Goal: Check status: Check status

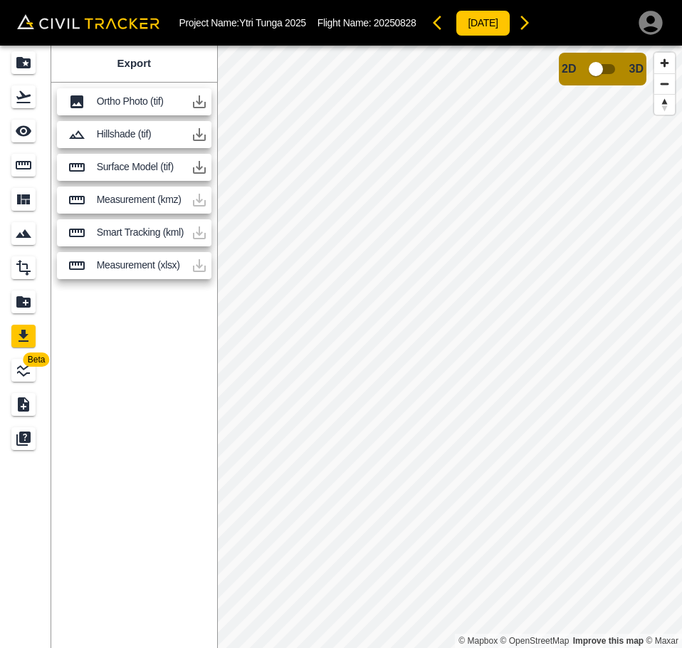
click at [203, 99] on icon "button" at bounding box center [199, 101] width 17 height 17
click at [203, 107] on icon "button" at bounding box center [199, 101] width 13 height 13
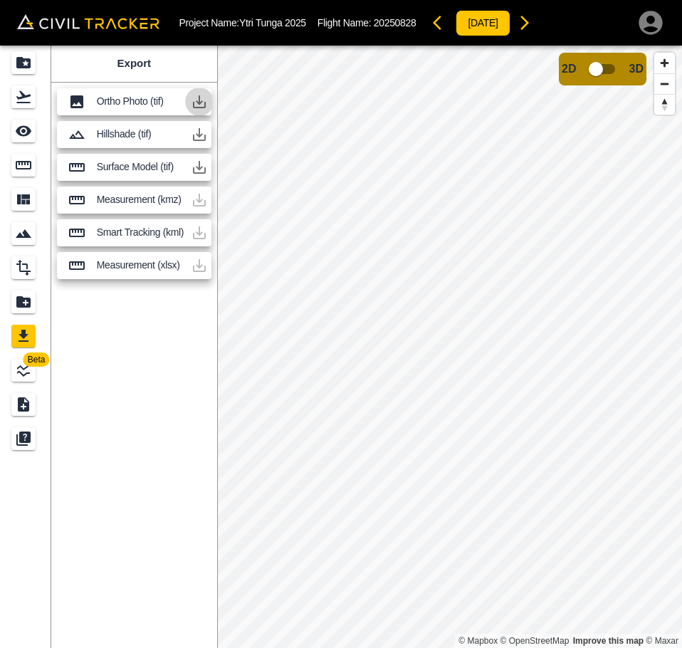
click at [203, 107] on icon "button" at bounding box center [199, 101] width 13 height 13
drag, startPoint x: 203, startPoint y: 107, endPoint x: 194, endPoint y: 103, distance: 9.3
click at [200, 106] on icon "button" at bounding box center [199, 101] width 17 height 17
click at [196, 103] on icon "button" at bounding box center [199, 101] width 17 height 17
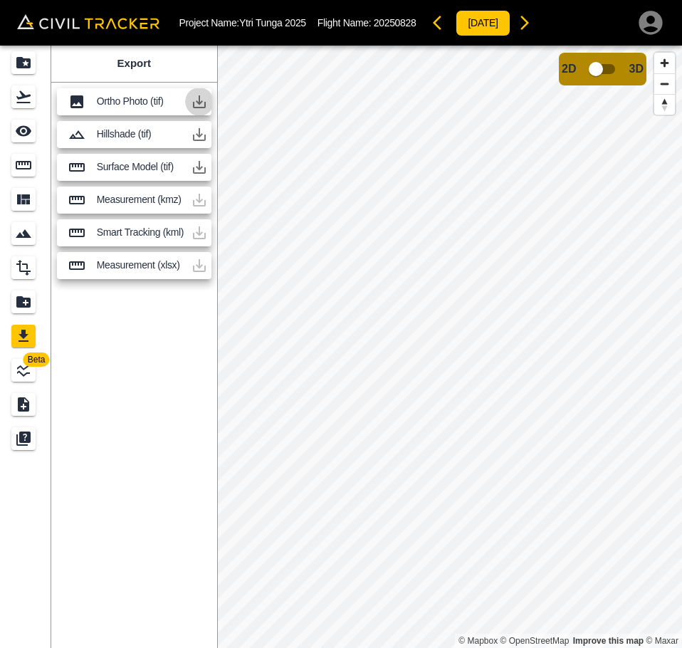
click at [196, 103] on icon "button" at bounding box center [199, 101] width 17 height 17
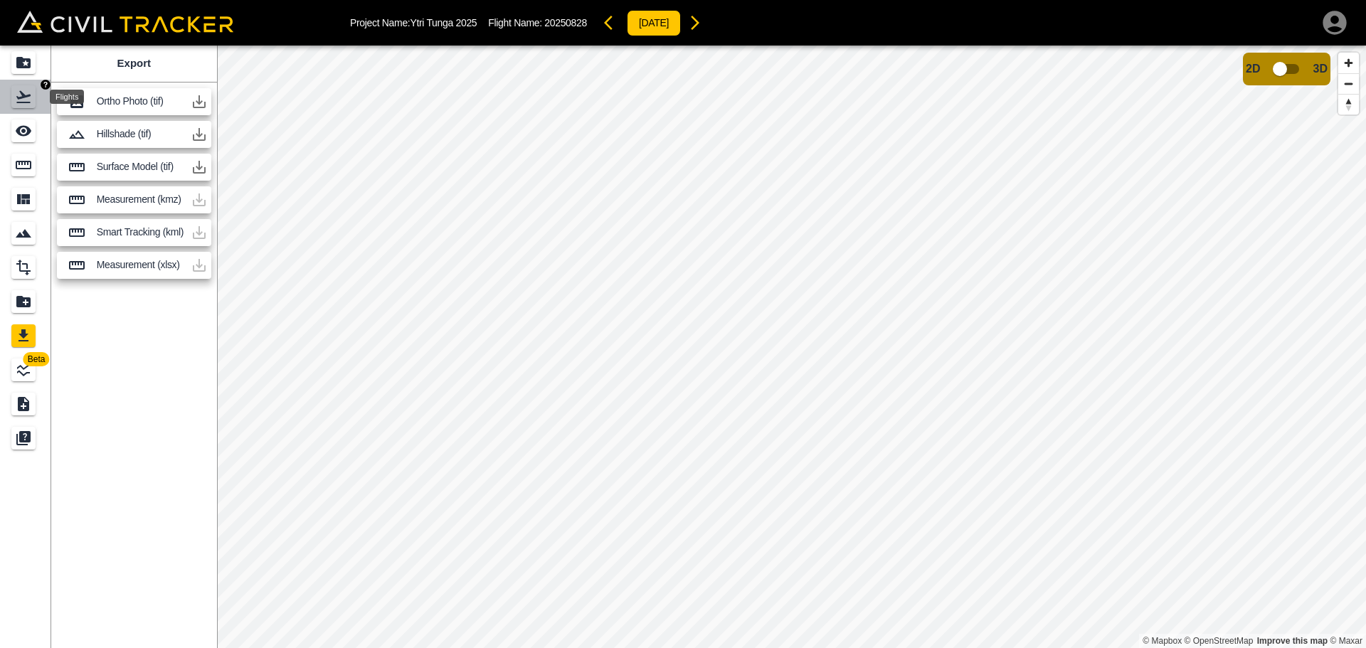
click at [28, 93] on icon "Flights" at bounding box center [23, 96] width 17 height 17
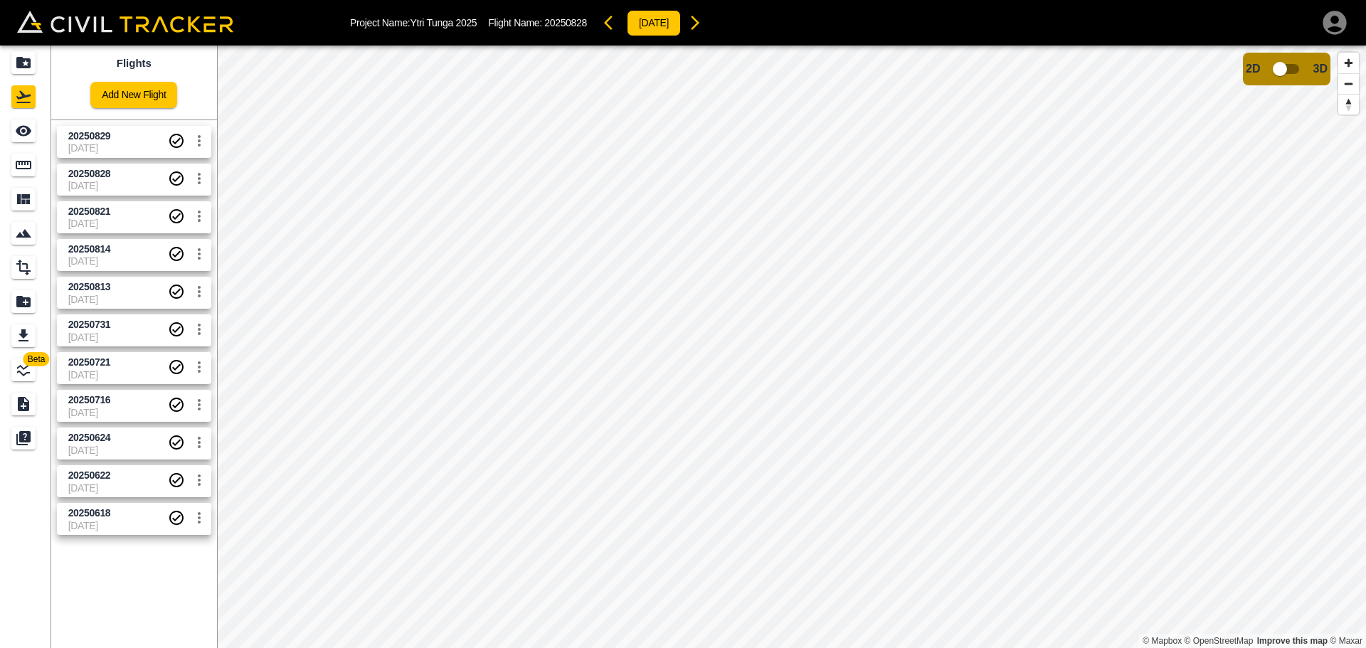
click at [123, 144] on span "[DATE]" at bounding box center [118, 147] width 100 height 11
click at [28, 333] on icon "Export" at bounding box center [23, 335] width 17 height 17
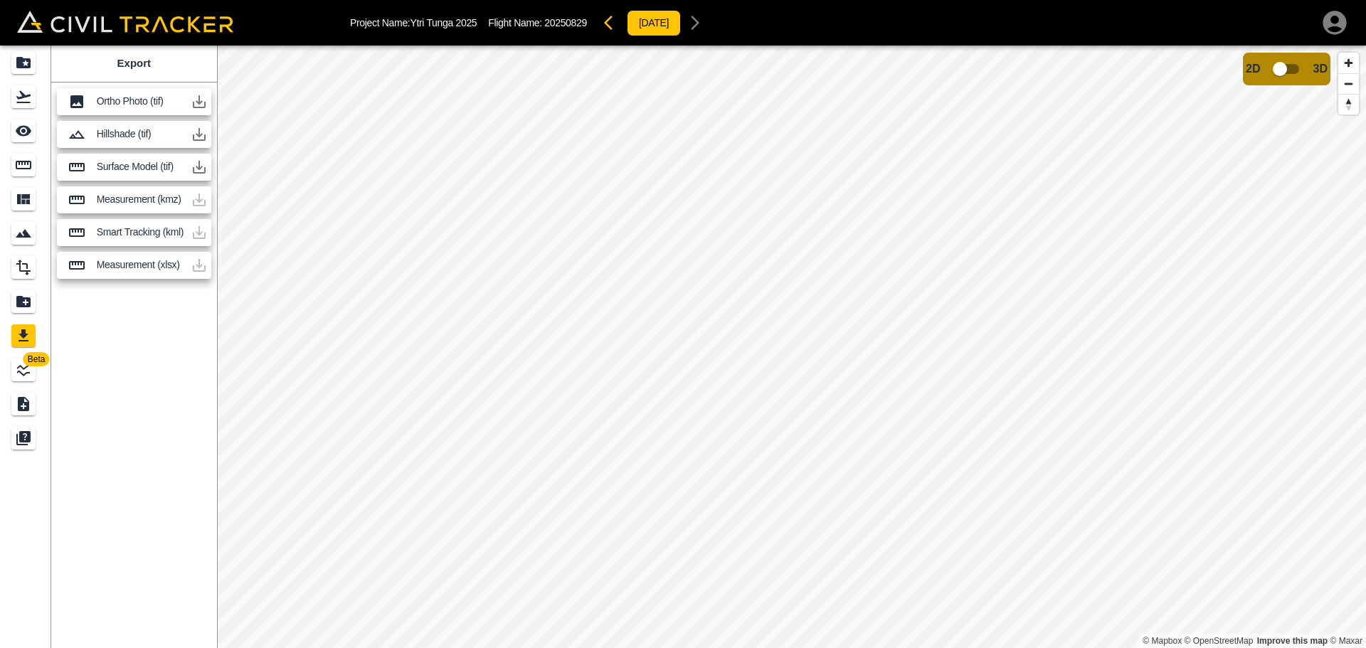
click at [201, 102] on icon "button" at bounding box center [199, 101] width 13 height 13
click at [202, 102] on icon "button" at bounding box center [199, 101] width 17 height 17
click at [199, 102] on icon "button" at bounding box center [199, 101] width 13 height 13
